Goal: Transaction & Acquisition: Purchase product/service

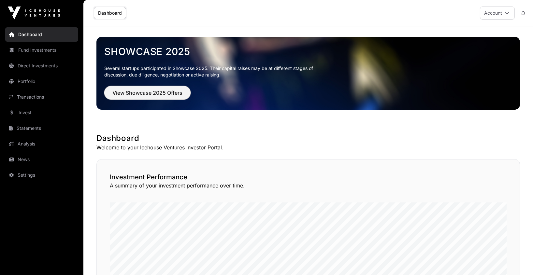
click at [154, 92] on span "View Showcase 2025 Offers" at bounding box center [147, 93] width 70 height 8
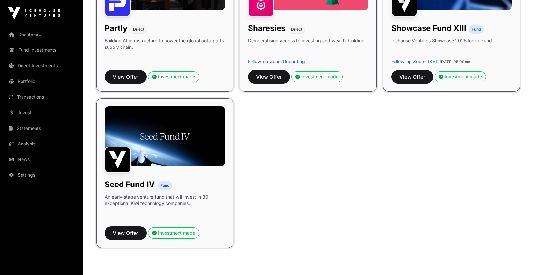
scroll to position [476, 0]
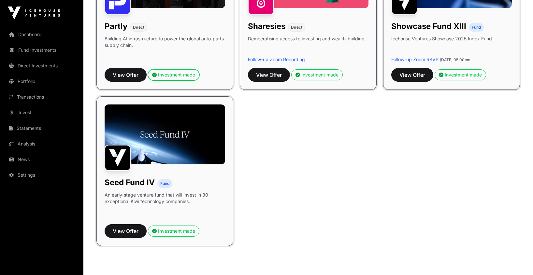
click at [181, 74] on div "Investment made" at bounding box center [173, 75] width 43 height 7
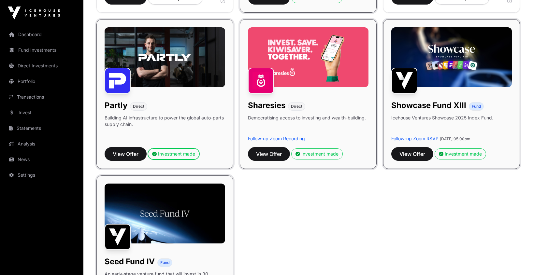
scroll to position [402, 0]
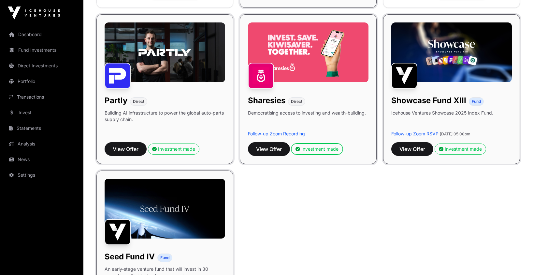
click at [317, 149] on div "Investment made" at bounding box center [317, 149] width 43 height 7
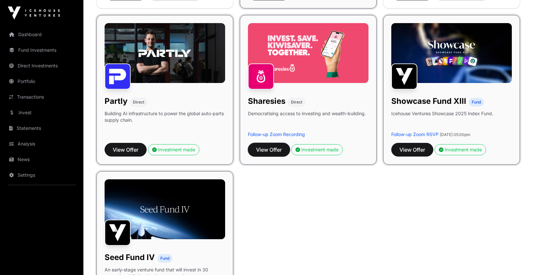
click at [275, 150] on span "View Offer" at bounding box center [269, 150] width 26 height 8
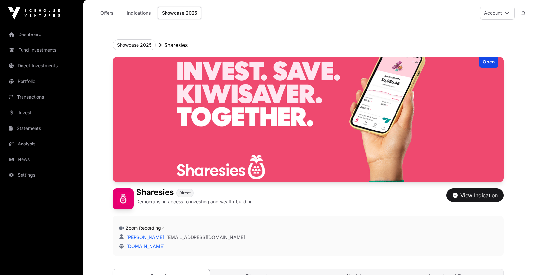
click at [133, 14] on link "Indications" at bounding box center [139, 13] width 33 height 12
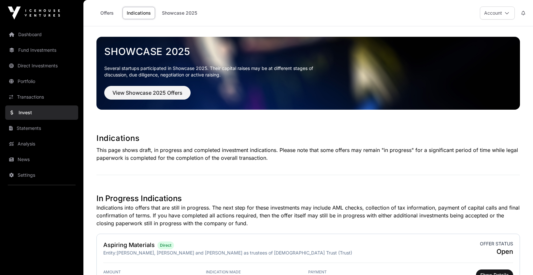
click at [111, 13] on link "Offers" at bounding box center [107, 13] width 26 height 12
